Goal: Check status: Check status

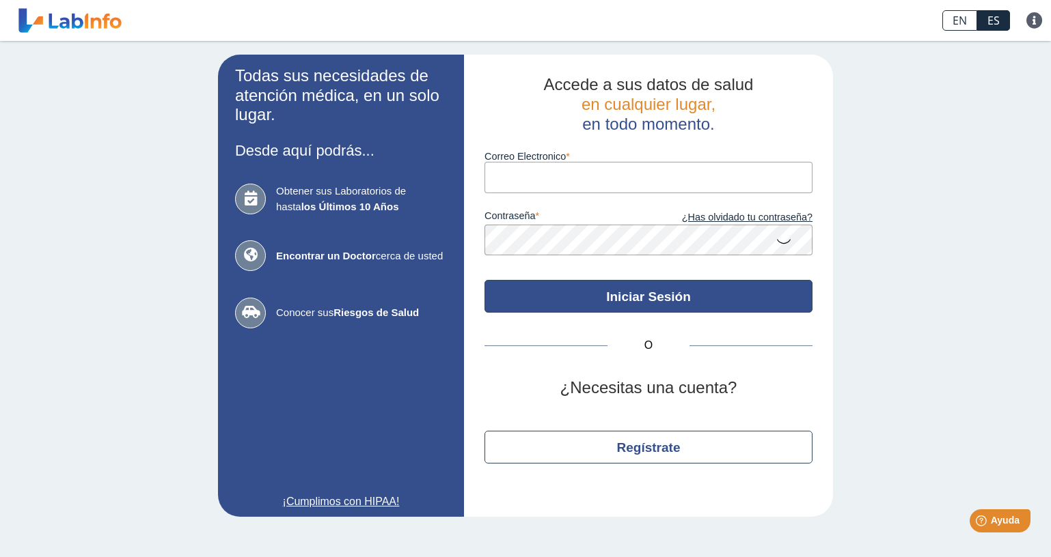
type input "[EMAIL_ADDRESS][DOMAIN_NAME]"
click at [609, 301] on button "Iniciar Sesión" at bounding box center [648, 296] width 328 height 33
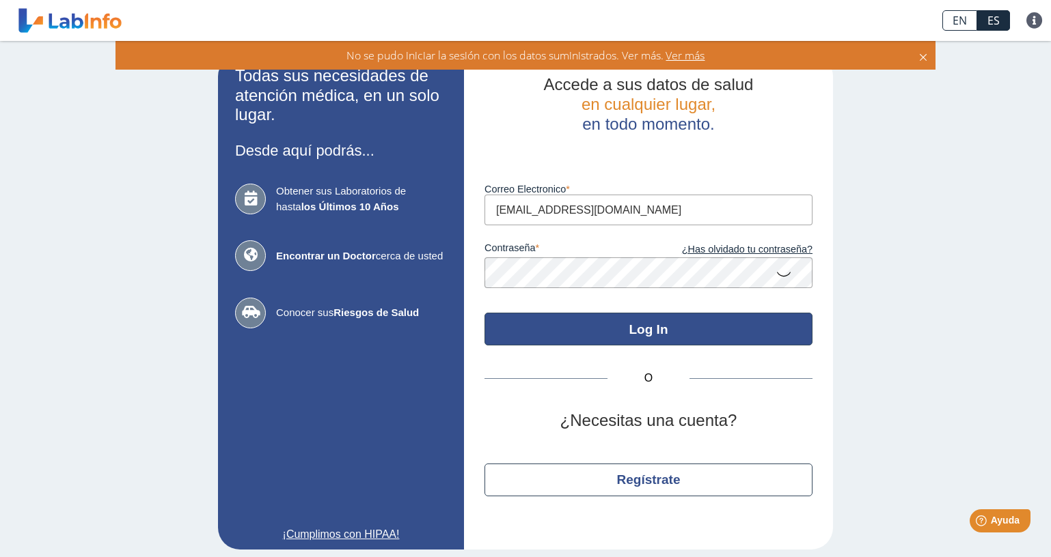
click at [626, 325] on button "Log In" at bounding box center [648, 329] width 328 height 33
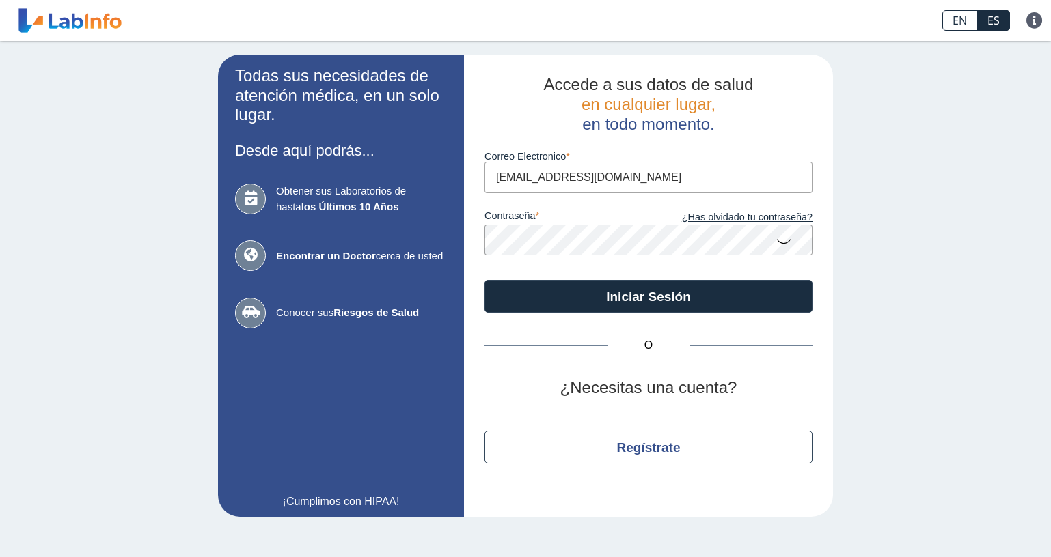
click at [626, 169] on input "[EMAIL_ADDRESS][DOMAIN_NAME]" at bounding box center [648, 177] width 328 height 31
type input "[EMAIL_ADDRESS][DOMAIN_NAME]"
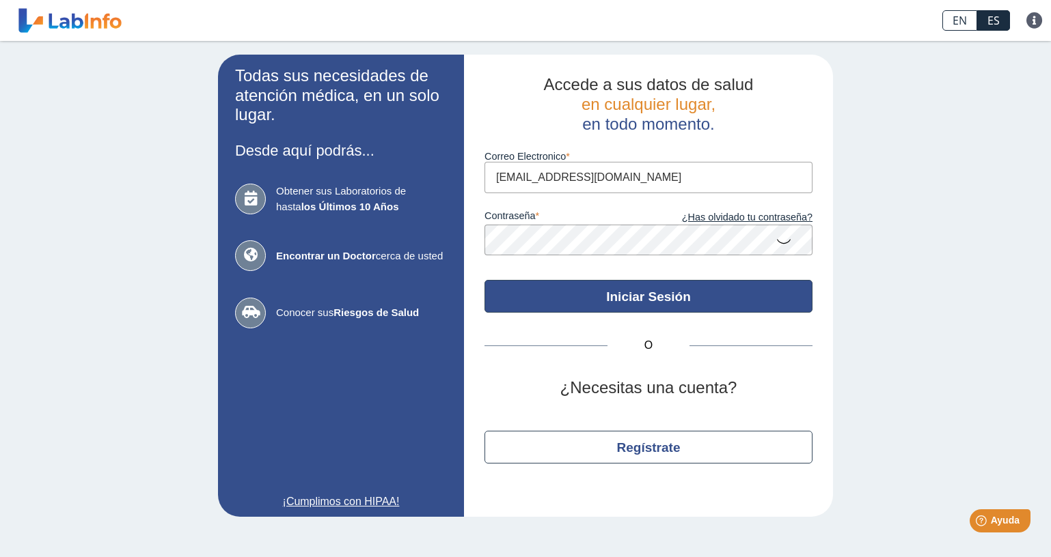
click at [669, 296] on button "Iniciar Sesión" at bounding box center [648, 296] width 328 height 33
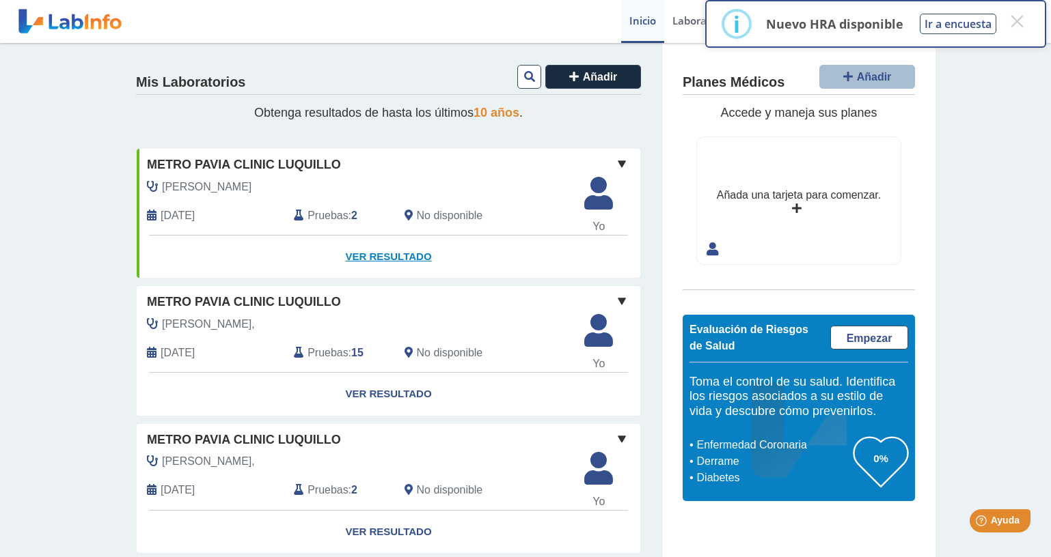
click at [384, 255] on link "Ver Resultado" at bounding box center [388, 257] width 503 height 43
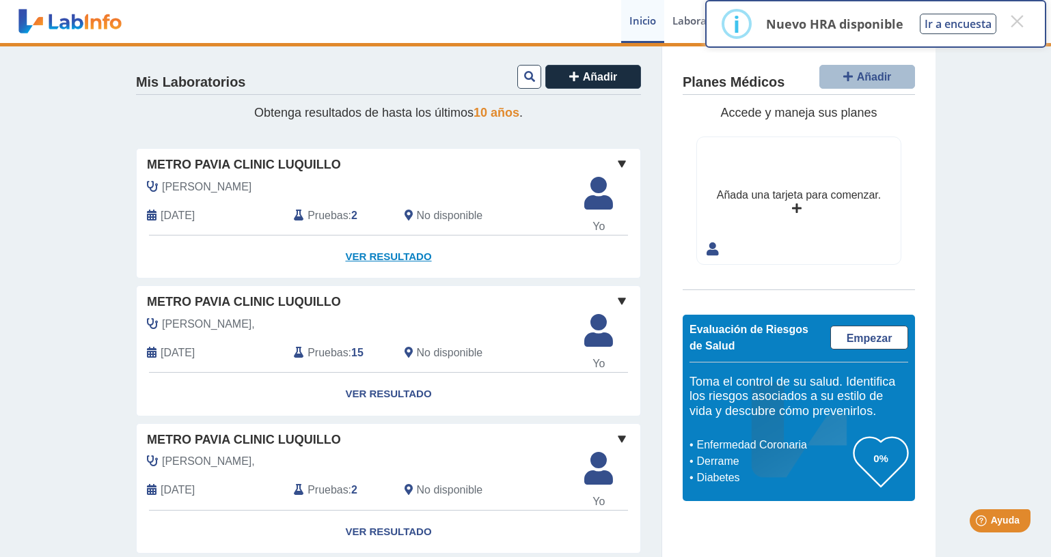
click at [383, 260] on link "Ver Resultado" at bounding box center [388, 257] width 503 height 43
click at [387, 257] on link "Ver Resultado" at bounding box center [388, 257] width 503 height 43
click at [588, 208] on icon at bounding box center [598, 198] width 45 height 41
click at [332, 218] on span "Pruebas" at bounding box center [327, 216] width 40 height 16
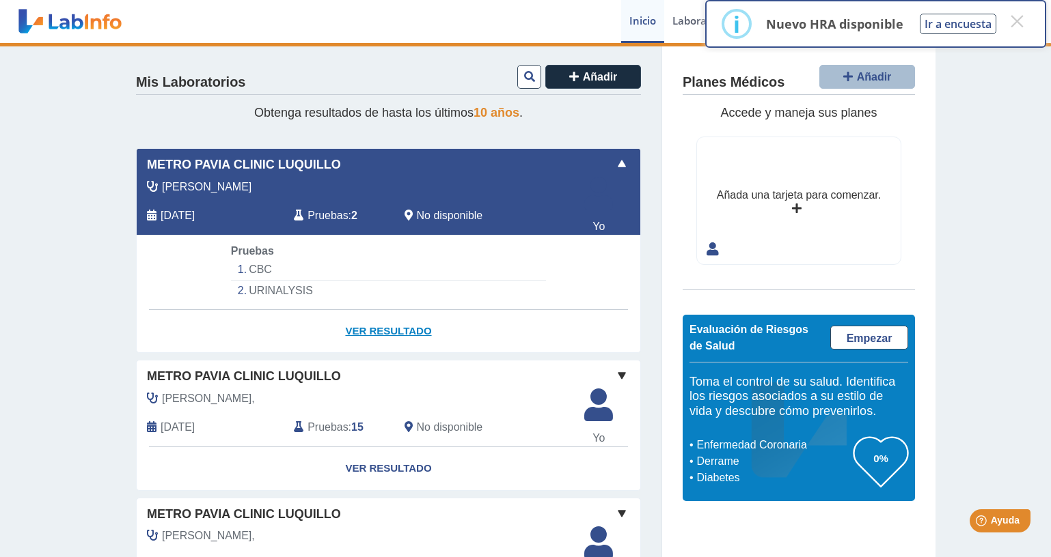
click at [371, 329] on link "Ver Resultado" at bounding box center [388, 331] width 503 height 43
click at [267, 270] on li "CBC" at bounding box center [388, 270] width 315 height 21
click at [264, 270] on li "CBC" at bounding box center [388, 270] width 315 height 21
click at [355, 337] on link "Ver Resultado" at bounding box center [388, 331] width 503 height 43
click at [257, 266] on li "CBC" at bounding box center [388, 270] width 315 height 21
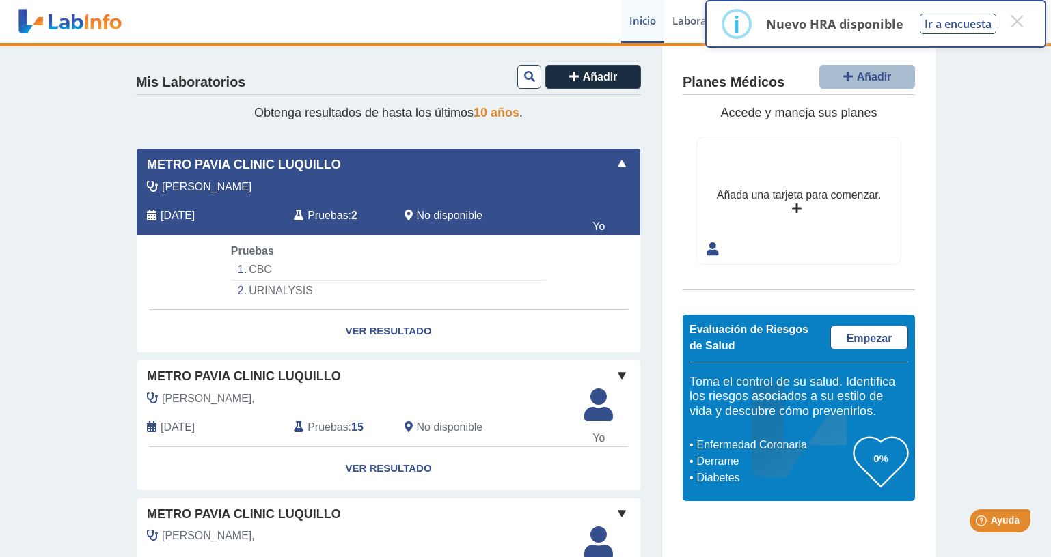
click at [257, 266] on li "CBC" at bounding box center [388, 270] width 315 height 21
click at [616, 163] on span at bounding box center [621, 164] width 16 height 16
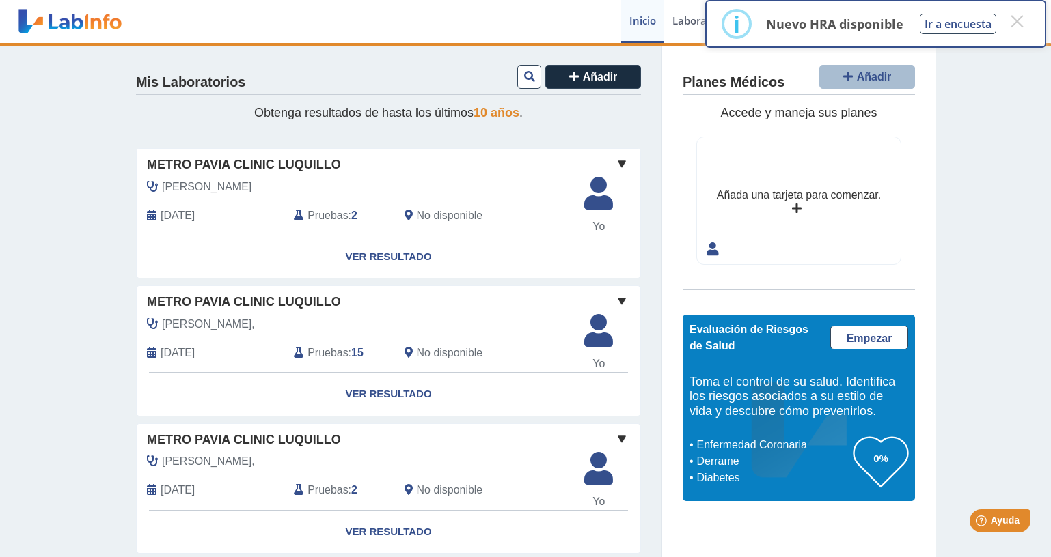
click at [616, 163] on span at bounding box center [621, 164] width 16 height 16
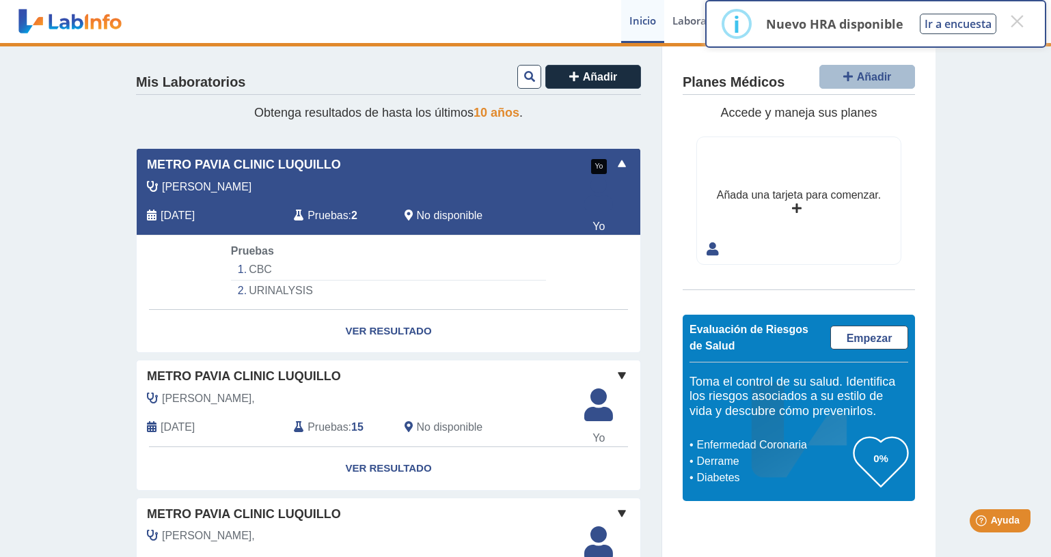
click at [594, 227] on span "Yo" at bounding box center [598, 227] width 45 height 16
click at [195, 212] on span "Oct 7, 2025" at bounding box center [178, 216] width 34 height 16
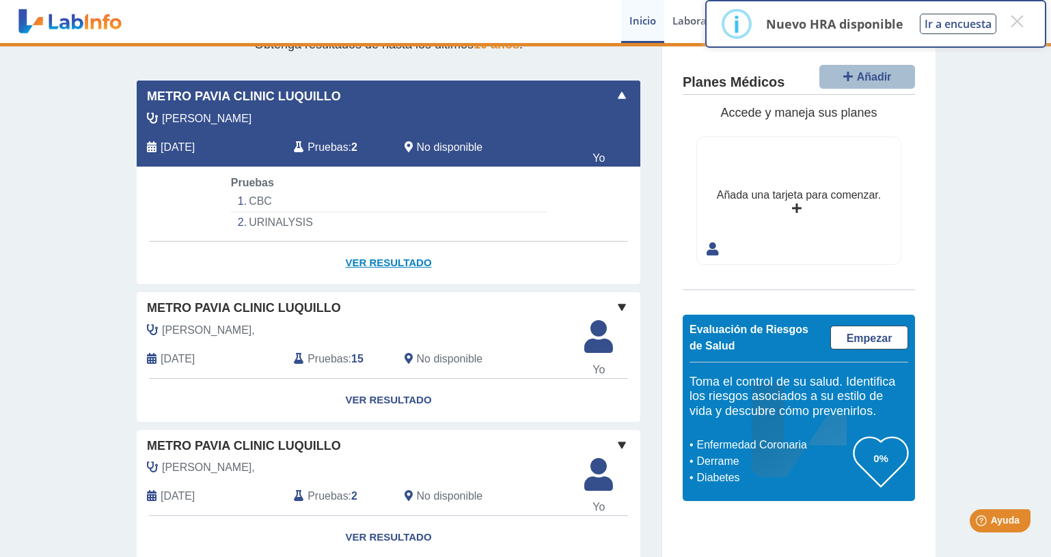
click at [357, 263] on link "Ver Resultado" at bounding box center [388, 263] width 503 height 43
click at [602, 155] on span "Yo" at bounding box center [598, 158] width 45 height 16
click at [594, 159] on span "Yo" at bounding box center [598, 158] width 45 height 16
click at [257, 197] on li "CBC" at bounding box center [388, 201] width 315 height 21
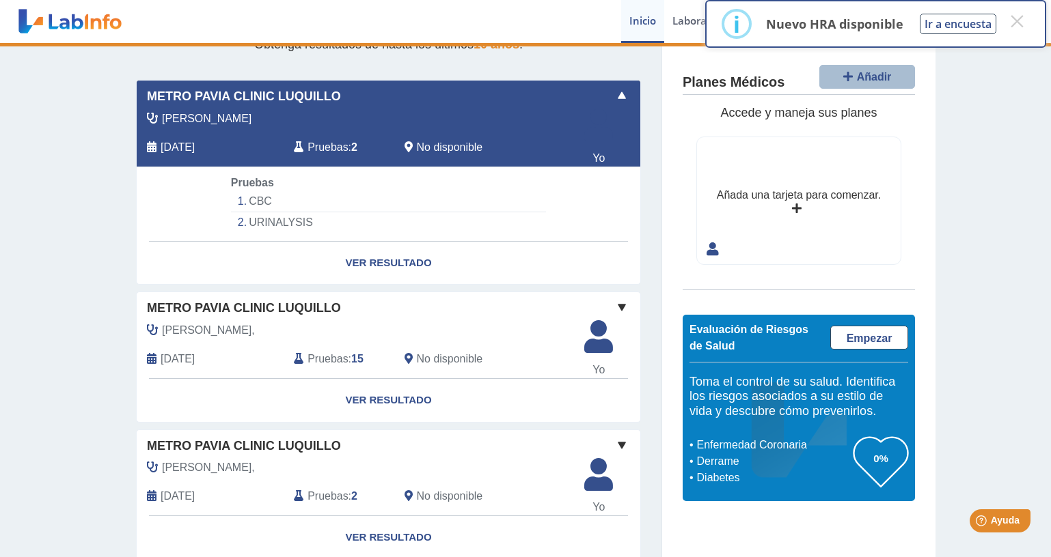
click at [257, 197] on li "CBC" at bounding box center [388, 201] width 315 height 21
click at [251, 220] on li "URINALYSIS" at bounding box center [388, 222] width 315 height 20
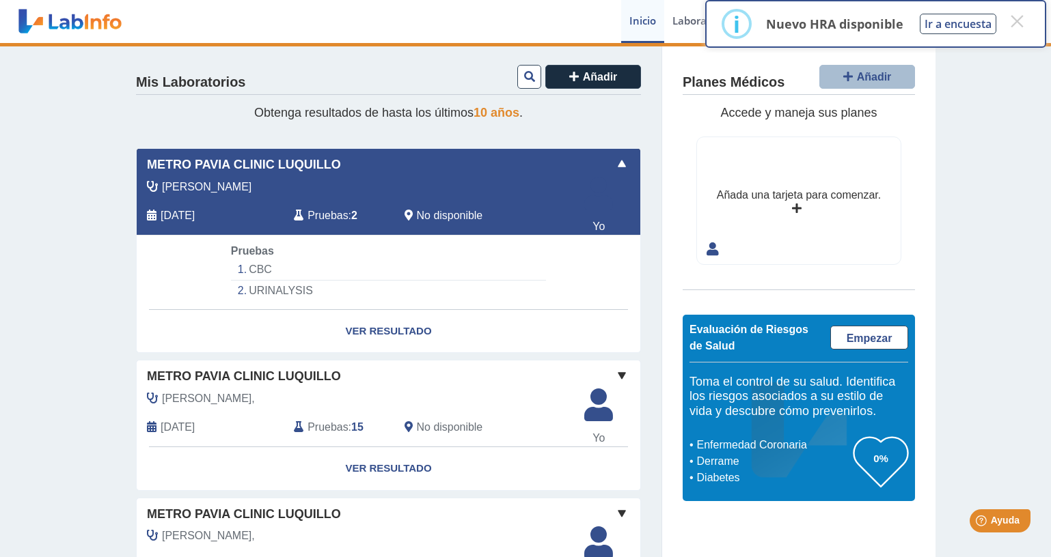
click at [195, 213] on span "Oct 7, 2025" at bounding box center [178, 216] width 34 height 16
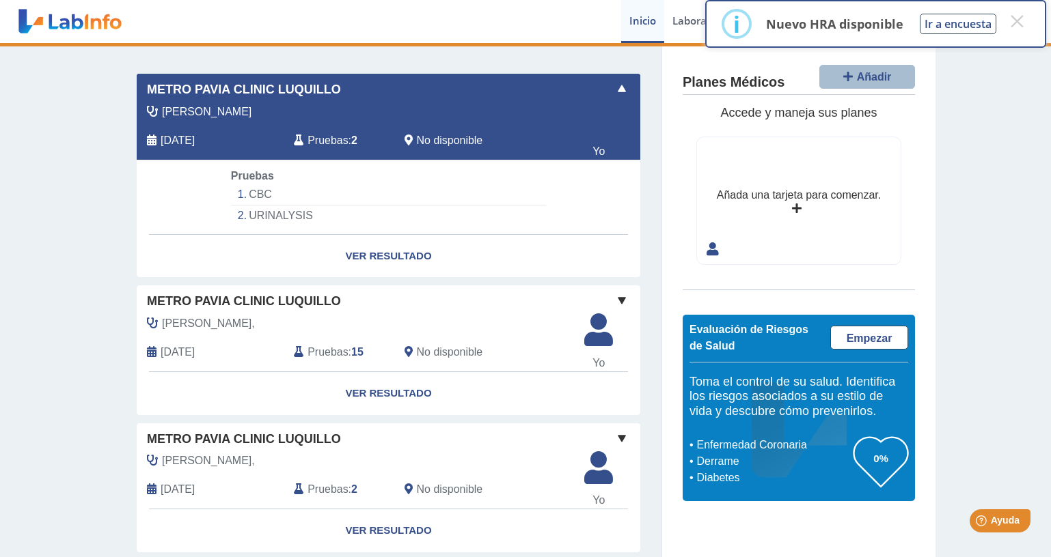
scroll to position [51, 0]
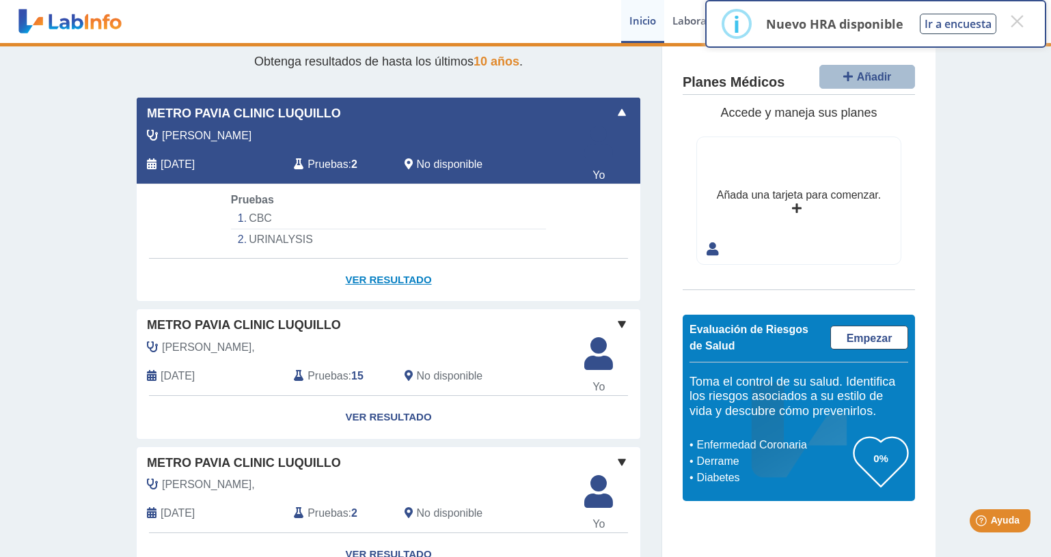
click at [370, 278] on link "Ver Resultado" at bounding box center [388, 280] width 503 height 43
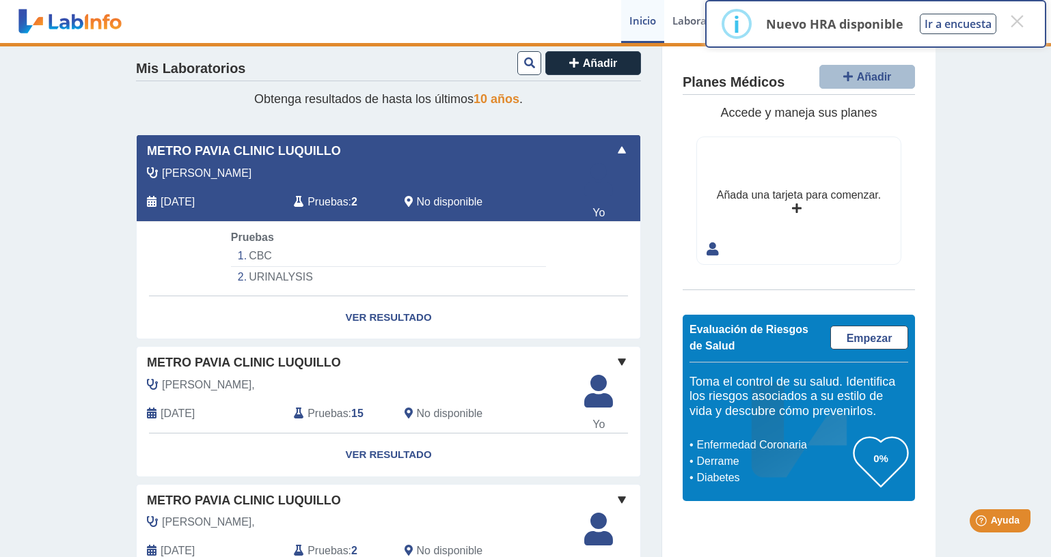
scroll to position [0, 0]
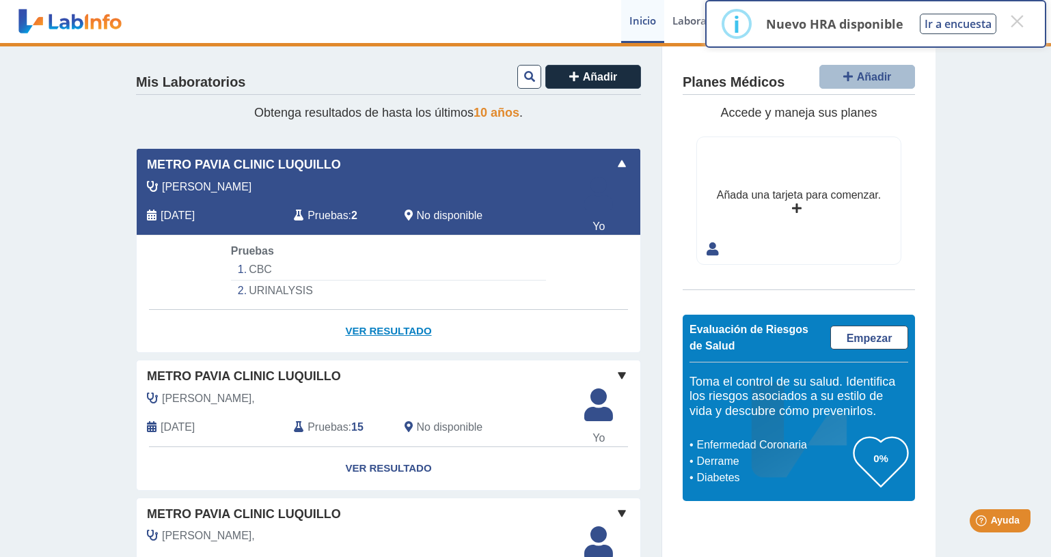
click at [393, 331] on link "Ver Resultado" at bounding box center [388, 331] width 503 height 43
click at [418, 210] on span "No disponible" at bounding box center [450, 216] width 66 height 16
click at [351, 216] on b "2" at bounding box center [354, 216] width 6 height 12
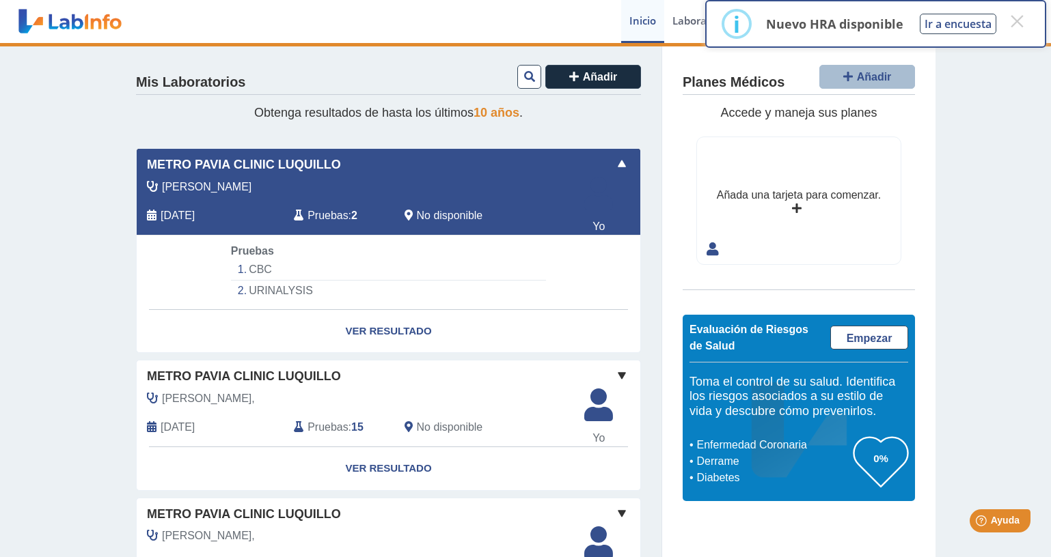
click at [351, 216] on b "2" at bounding box center [354, 216] width 6 height 12
click at [169, 216] on span "Oct 7, 2025" at bounding box center [178, 216] width 34 height 16
click at [169, 214] on span "Oct 7, 2025" at bounding box center [178, 216] width 34 height 16
click at [168, 167] on span "Metro Pavia Clinic Luquillo" at bounding box center [244, 165] width 194 height 18
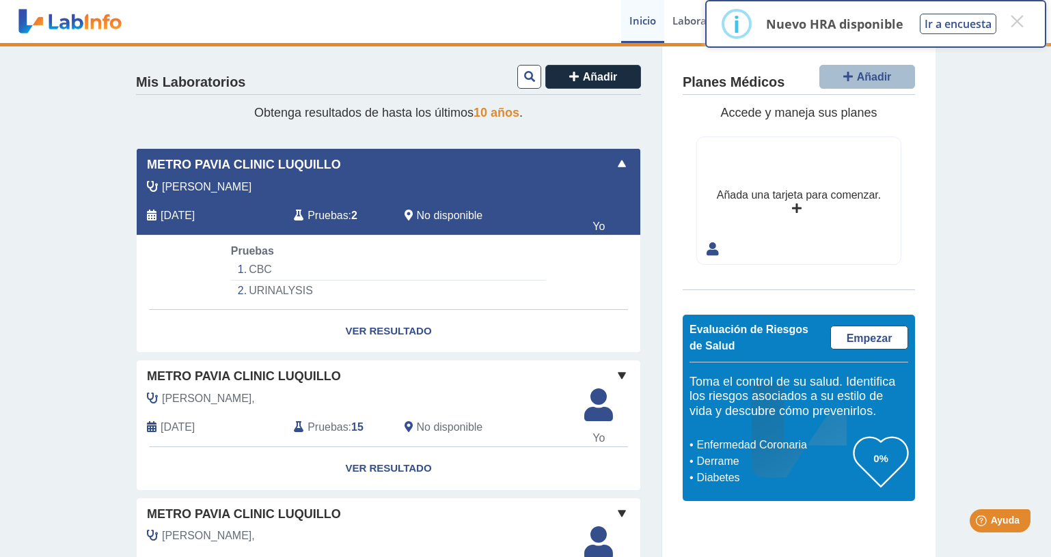
click at [168, 166] on span "Metro Pavia Clinic Luquillo" at bounding box center [244, 165] width 194 height 18
click at [304, 108] on span "Obtenga resultados de hasta los últimos 10 años ." at bounding box center [388, 113] width 268 height 14
click at [527, 78] on icon at bounding box center [529, 76] width 11 height 11
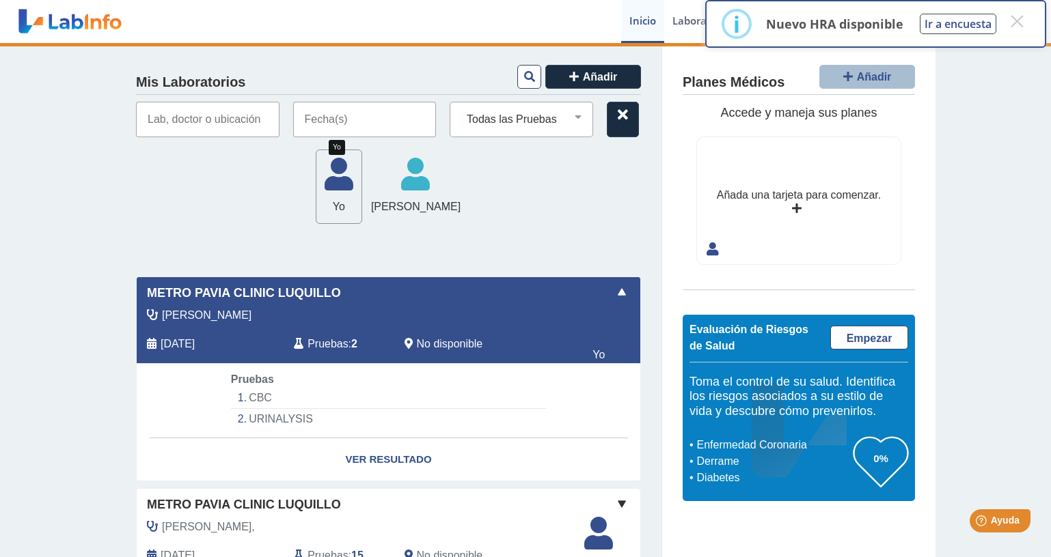
click at [343, 208] on span "Yo" at bounding box center [338, 207] width 45 height 16
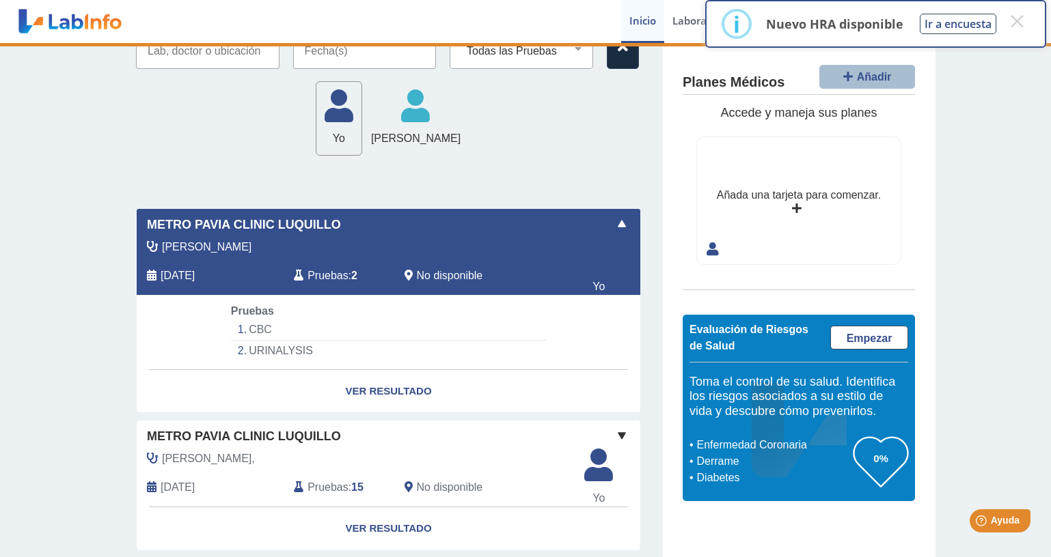
scroll to position [137, 0]
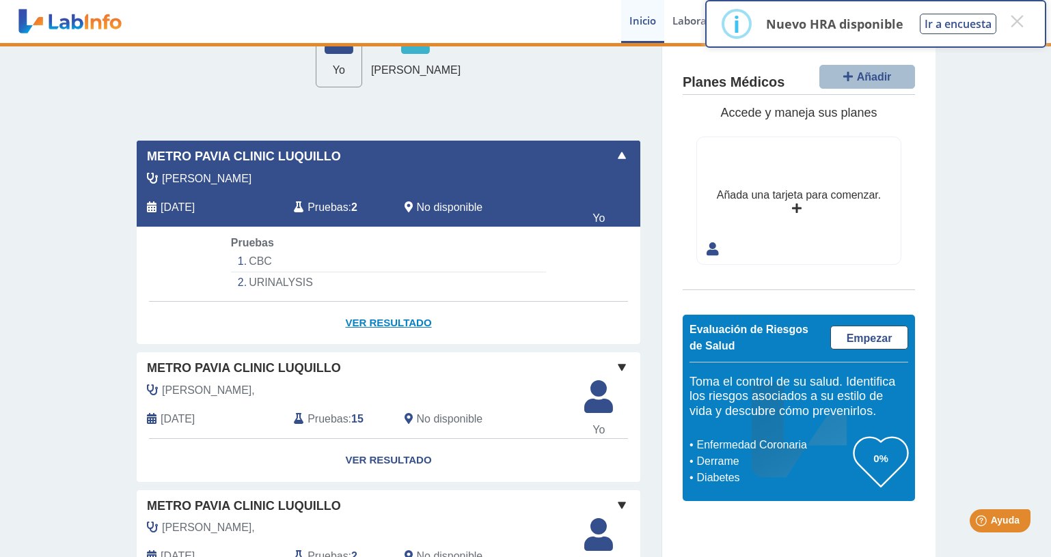
click at [373, 321] on link "Ver Resultado" at bounding box center [388, 323] width 503 height 43
click at [378, 324] on link "Ver Resultado" at bounding box center [388, 323] width 503 height 43
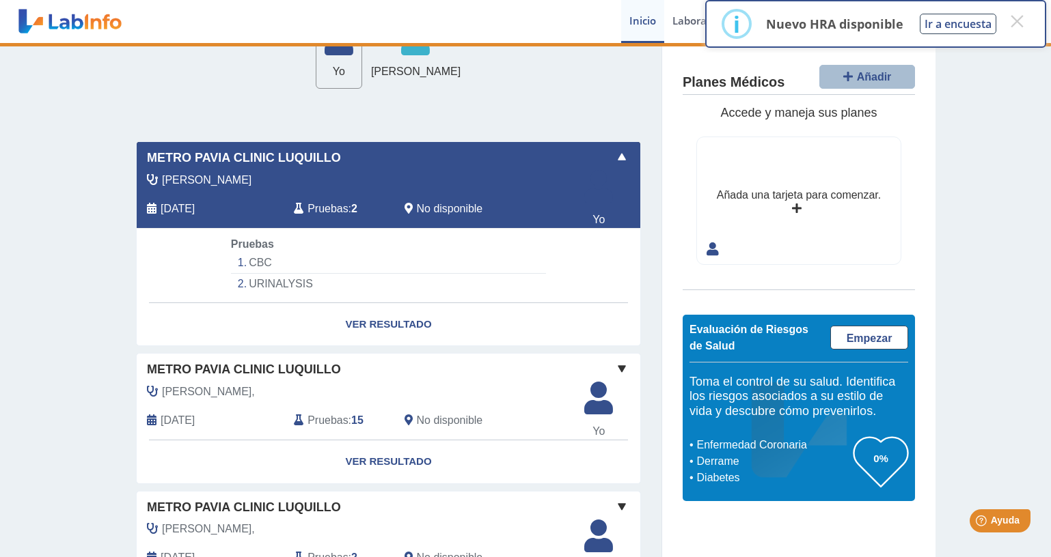
scroll to position [0, 0]
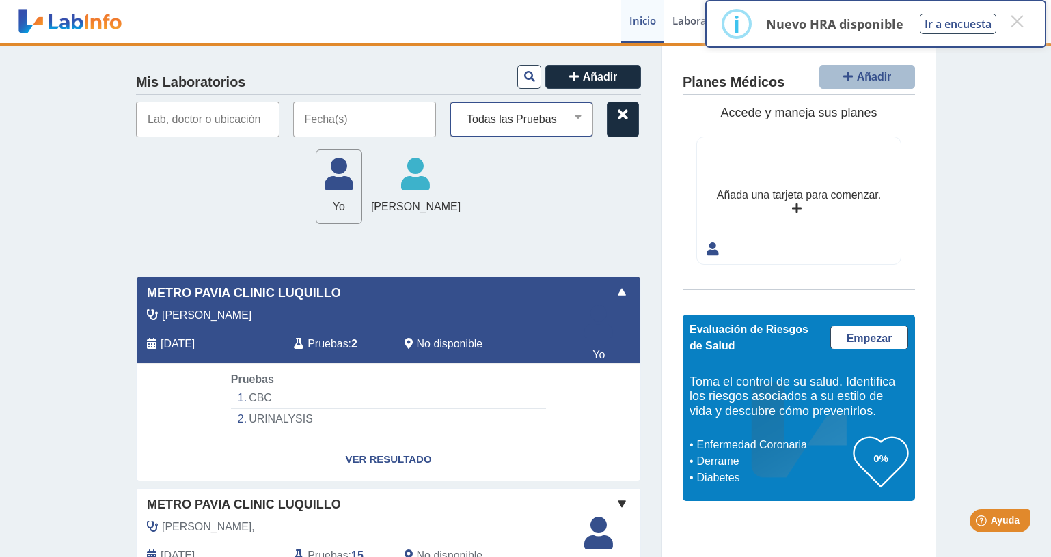
click at [573, 122] on select "Todas las Pruebas amylase serum cbc cmp creatinine spot urine fecal occult bloo…" at bounding box center [526, 120] width 131 height 18
click at [290, 415] on li "URINALYSIS" at bounding box center [388, 419] width 315 height 20
click at [258, 380] on span "Pruebas" at bounding box center [252, 380] width 43 height 12
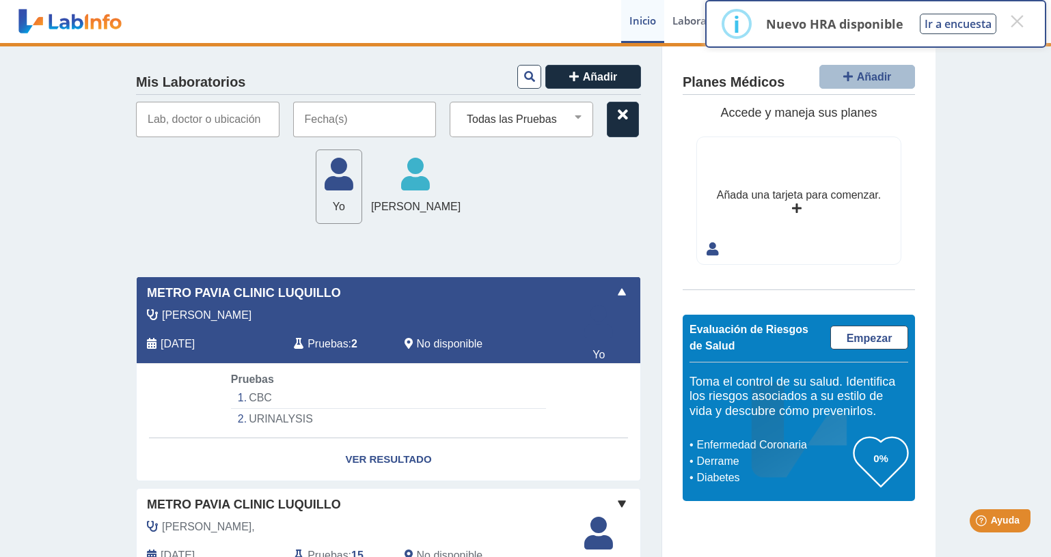
click at [258, 380] on span "Pruebas" at bounding box center [252, 380] width 43 height 12
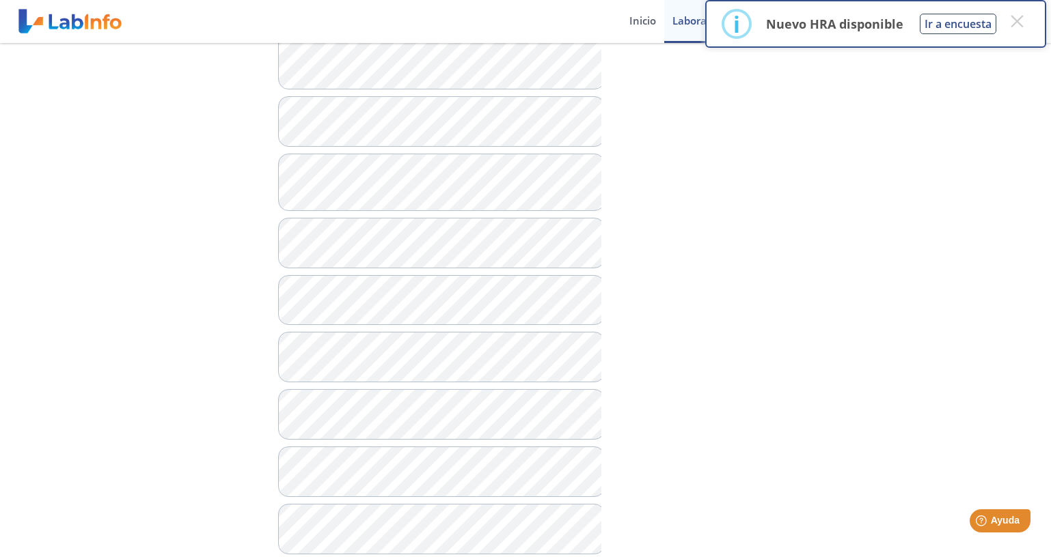
scroll to position [546, 0]
click at [1018, 24] on button "×" at bounding box center [1016, 21] width 25 height 25
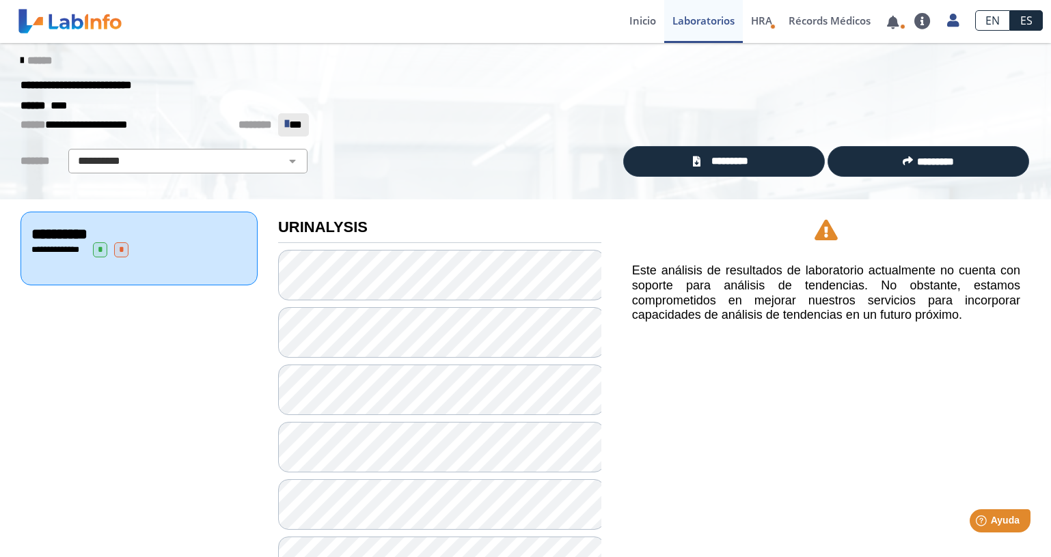
scroll to position [0, 0]
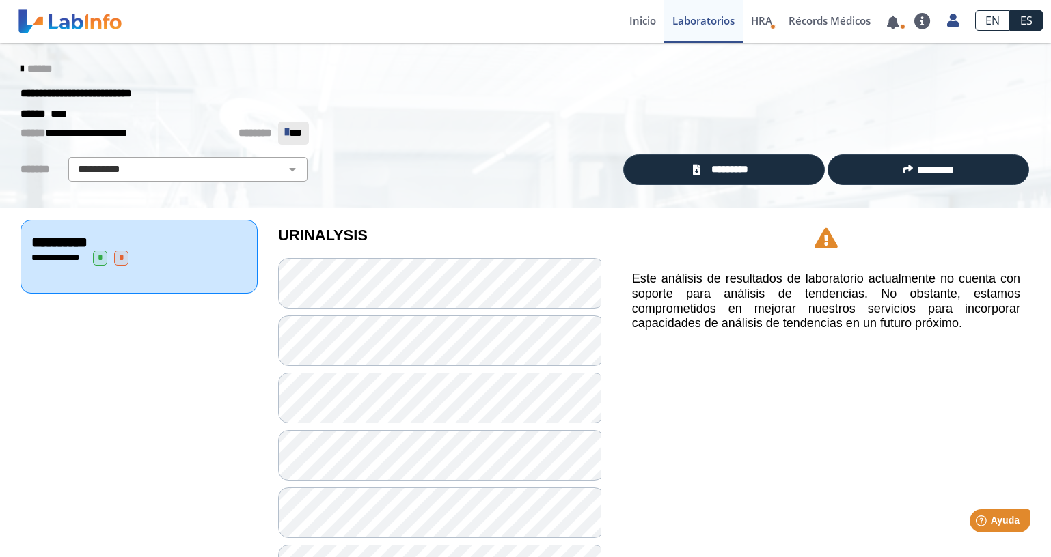
click at [120, 258] on span "*" at bounding box center [121, 258] width 14 height 15
click at [274, 174] on select "**********" at bounding box center [187, 169] width 231 height 16
select select "***"
click at [72, 161] on select "**********" at bounding box center [187, 169] width 231 height 16
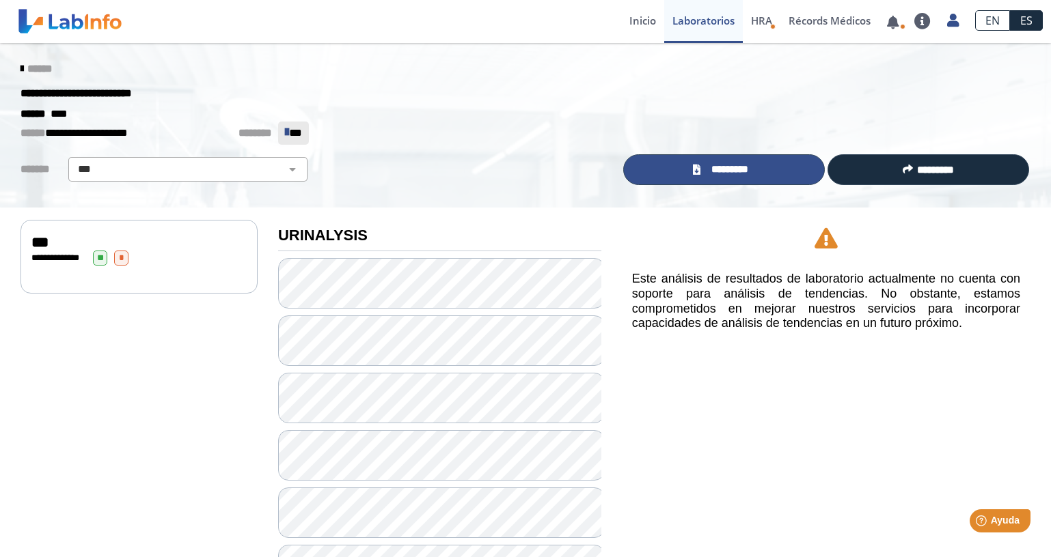
click at [649, 165] on link "*********" at bounding box center [723, 169] width 201 height 31
click at [39, 65] on span "******" at bounding box center [39, 69] width 25 height 10
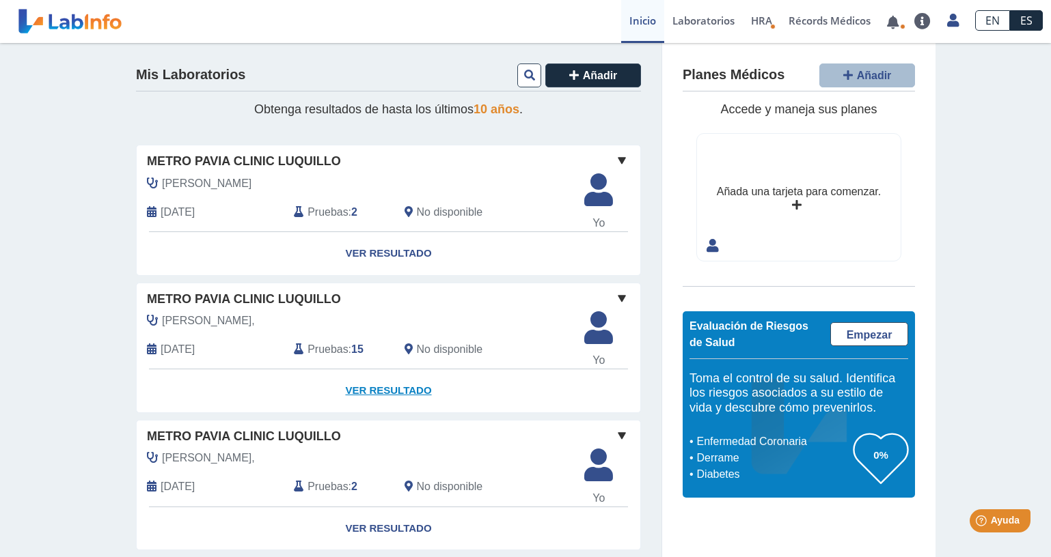
click at [358, 389] on link "Ver Resultado" at bounding box center [388, 391] width 503 height 43
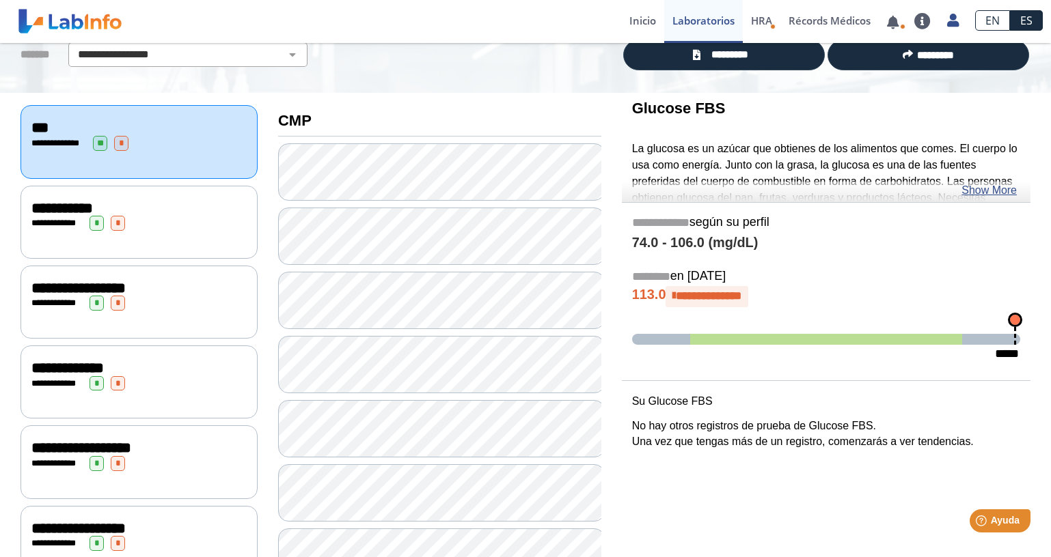
scroll to position [95, 0]
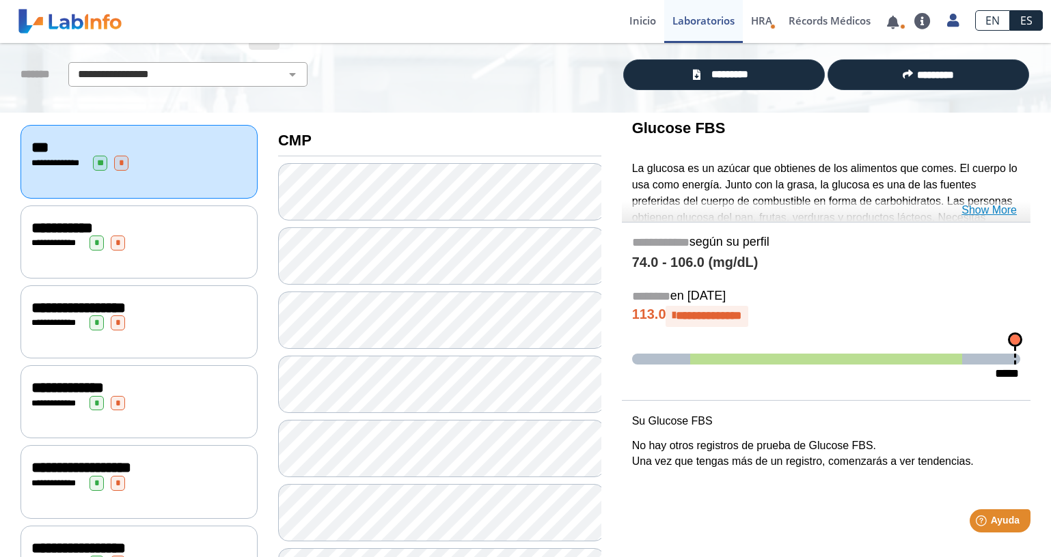
click at [981, 210] on link "Show More" at bounding box center [988, 210] width 55 height 16
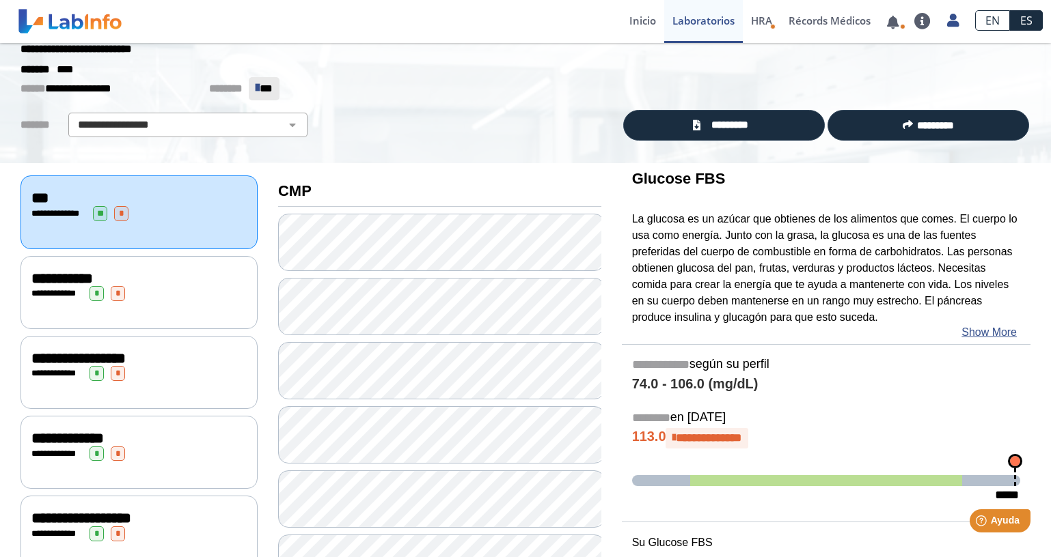
scroll to position [27, 0]
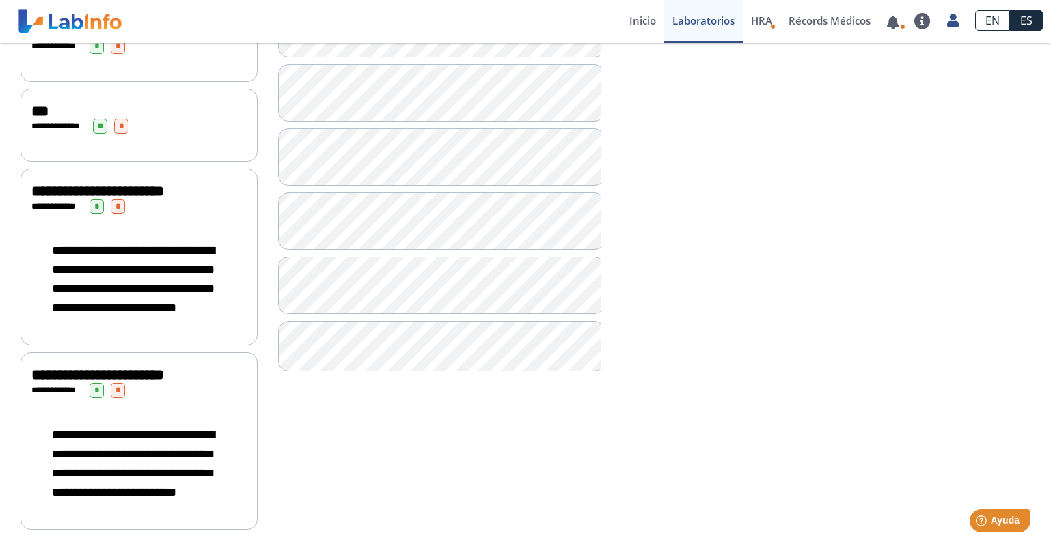
scroll to position [1120, 0]
click at [164, 184] on span "**********" at bounding box center [97, 191] width 133 height 15
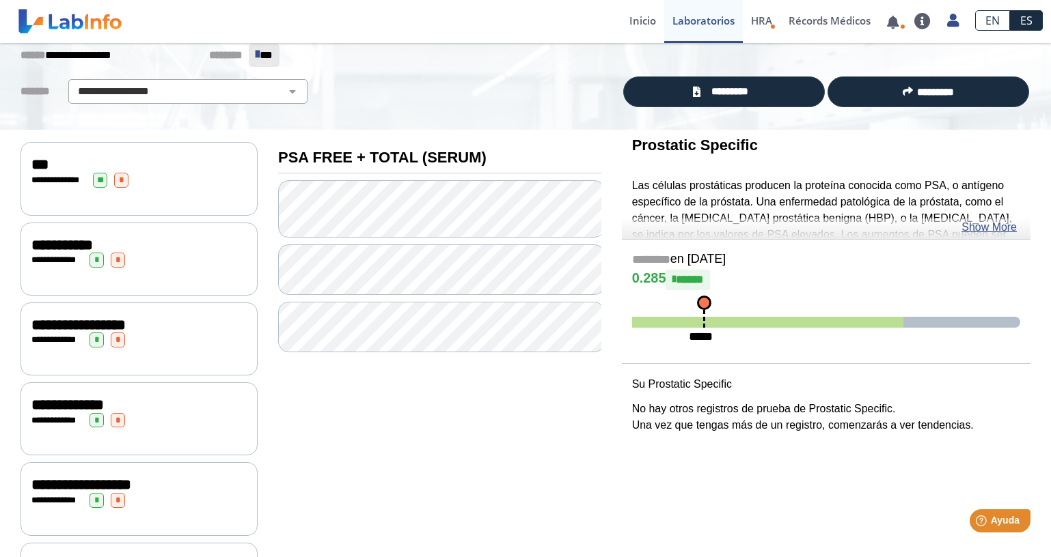
scroll to position [27, 0]
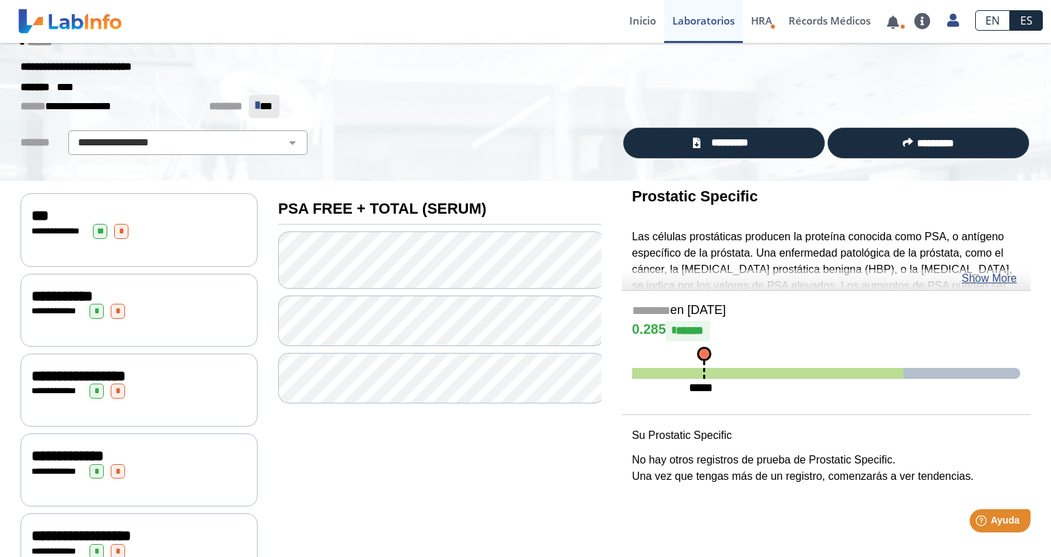
click at [977, 281] on link "Show More" at bounding box center [988, 278] width 55 height 16
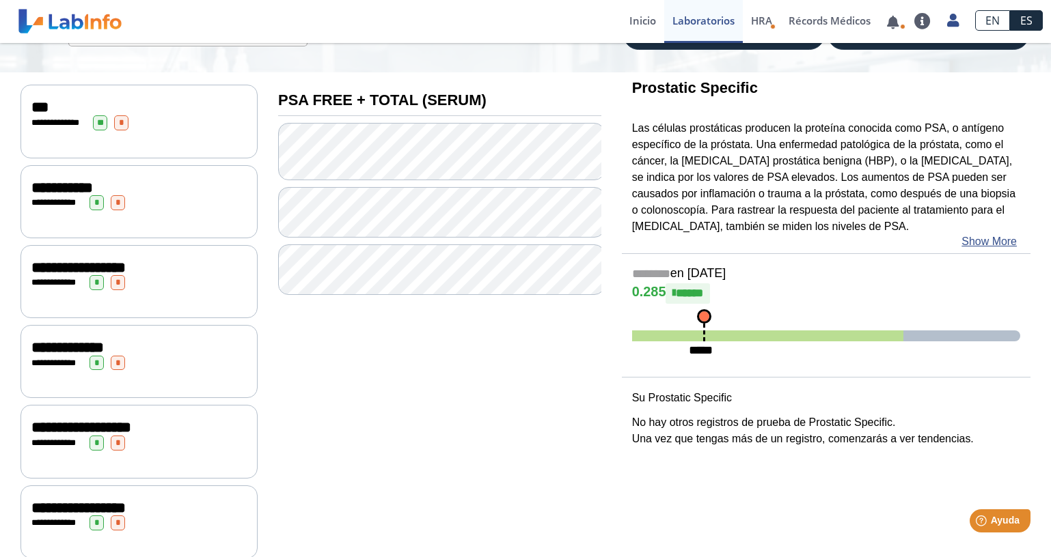
scroll to position [0, 0]
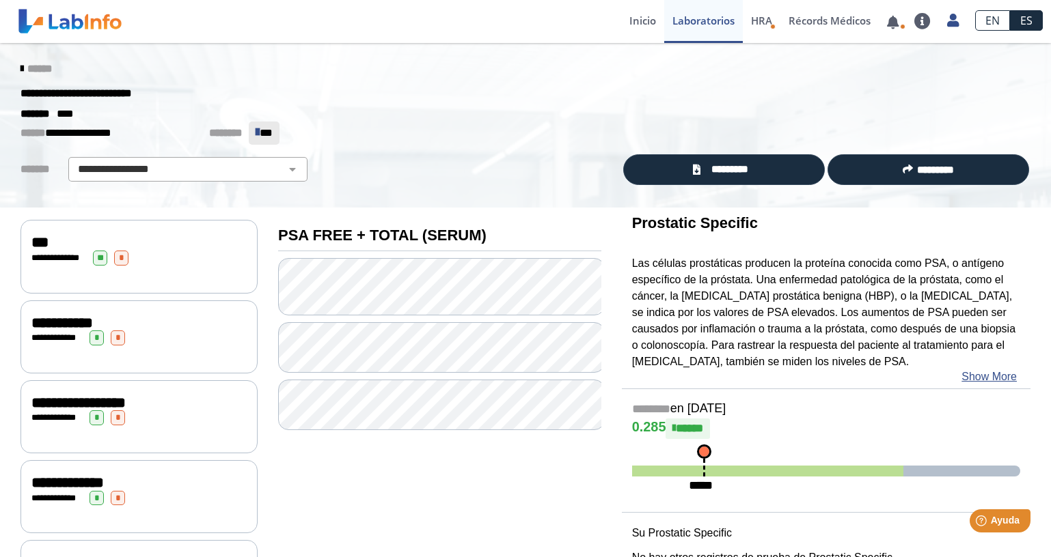
click at [131, 337] on div "**********" at bounding box center [138, 338] width 215 height 15
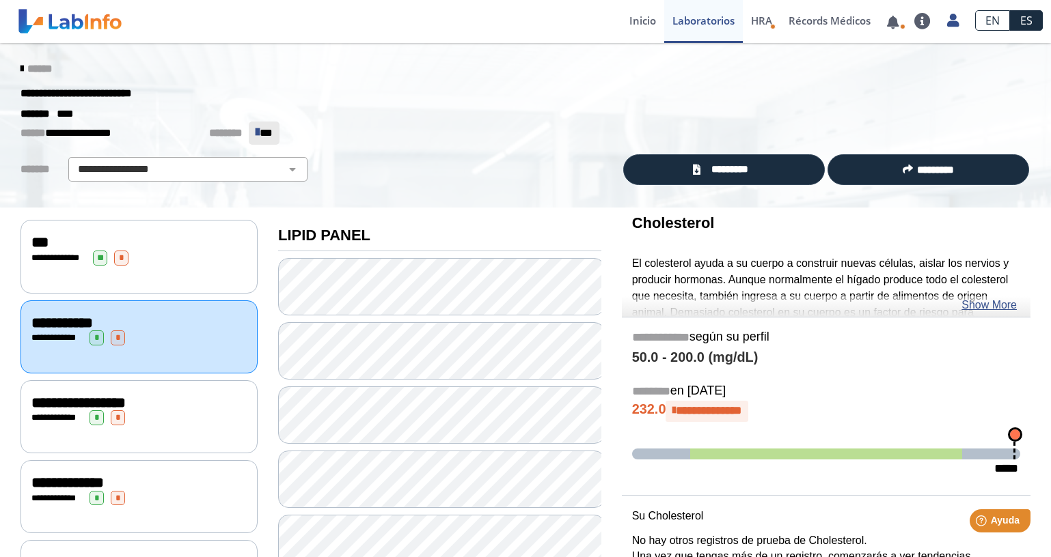
scroll to position [68, 0]
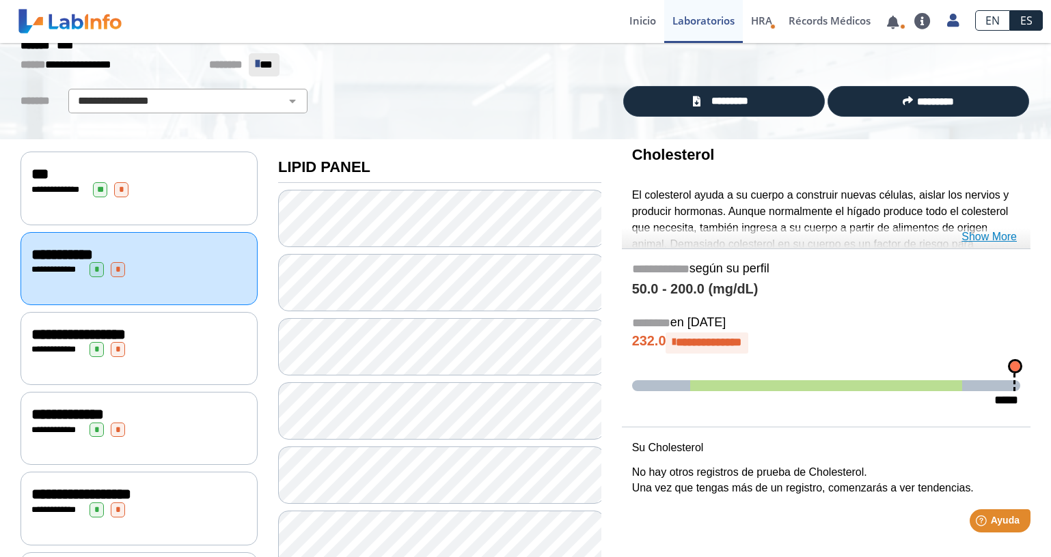
click at [986, 238] on link "Show More" at bounding box center [988, 237] width 55 height 16
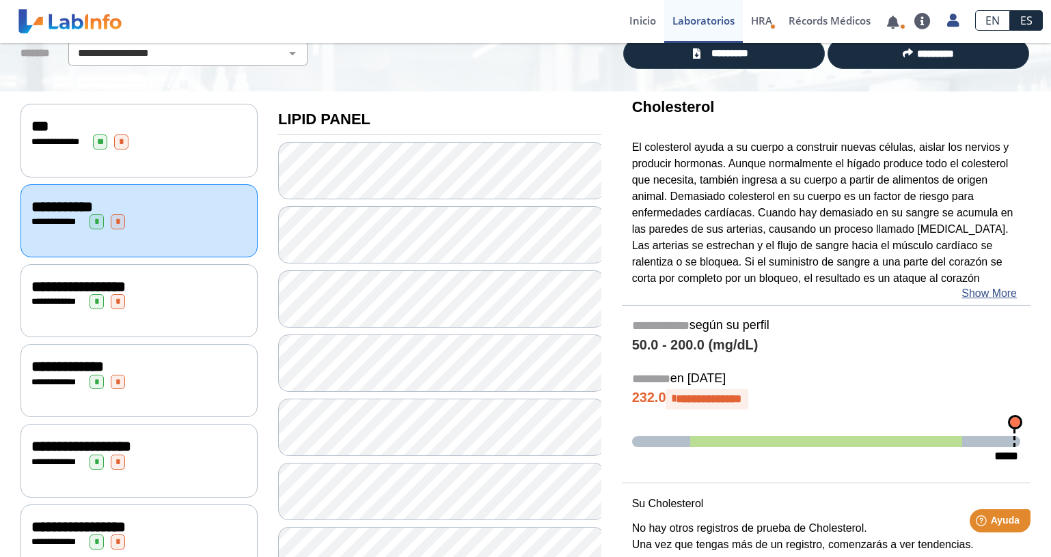
scroll to position [137, 0]
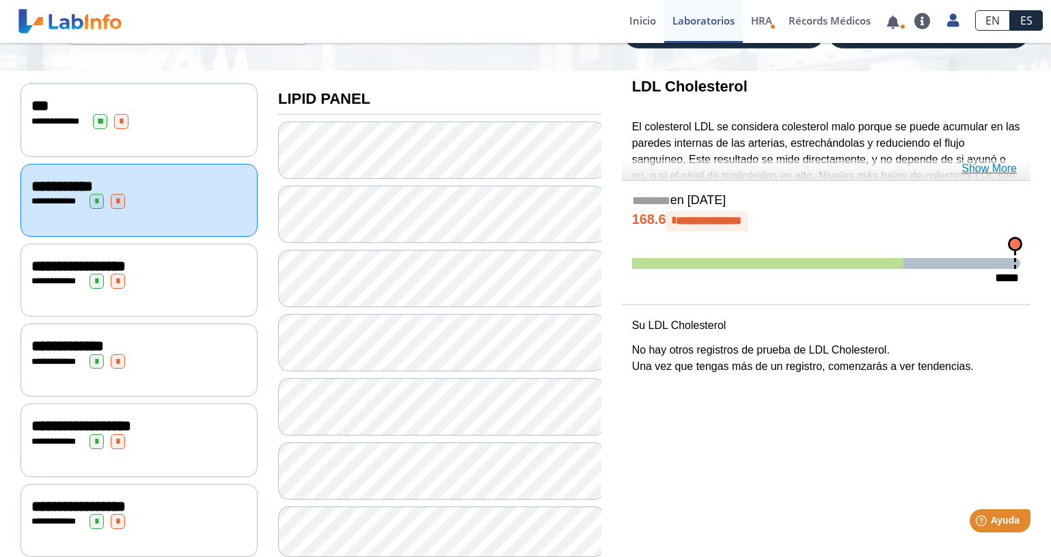
click at [991, 169] on link "Show More" at bounding box center [988, 169] width 55 height 16
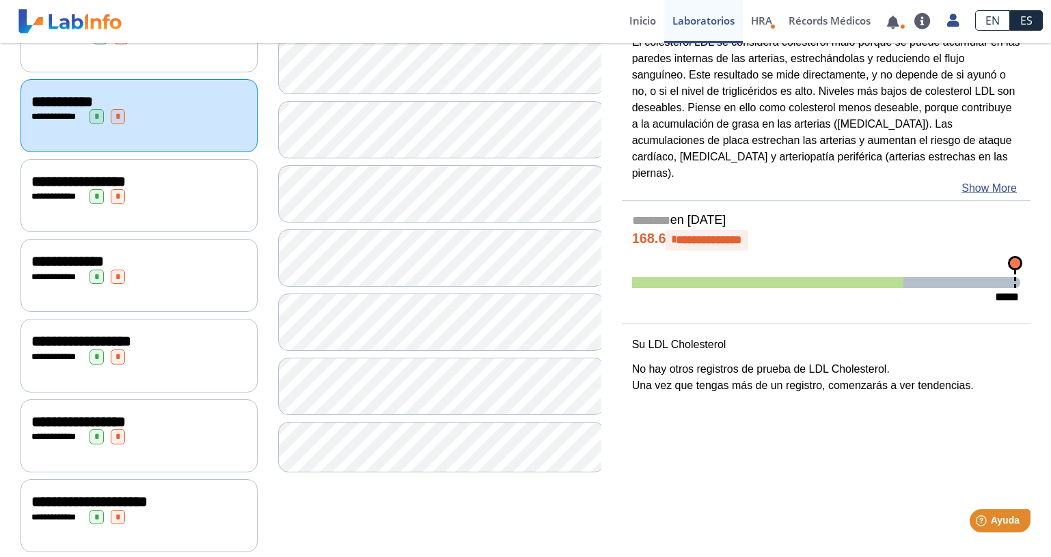
scroll to position [273, 0]
